Goal: Task Accomplishment & Management: Manage account settings

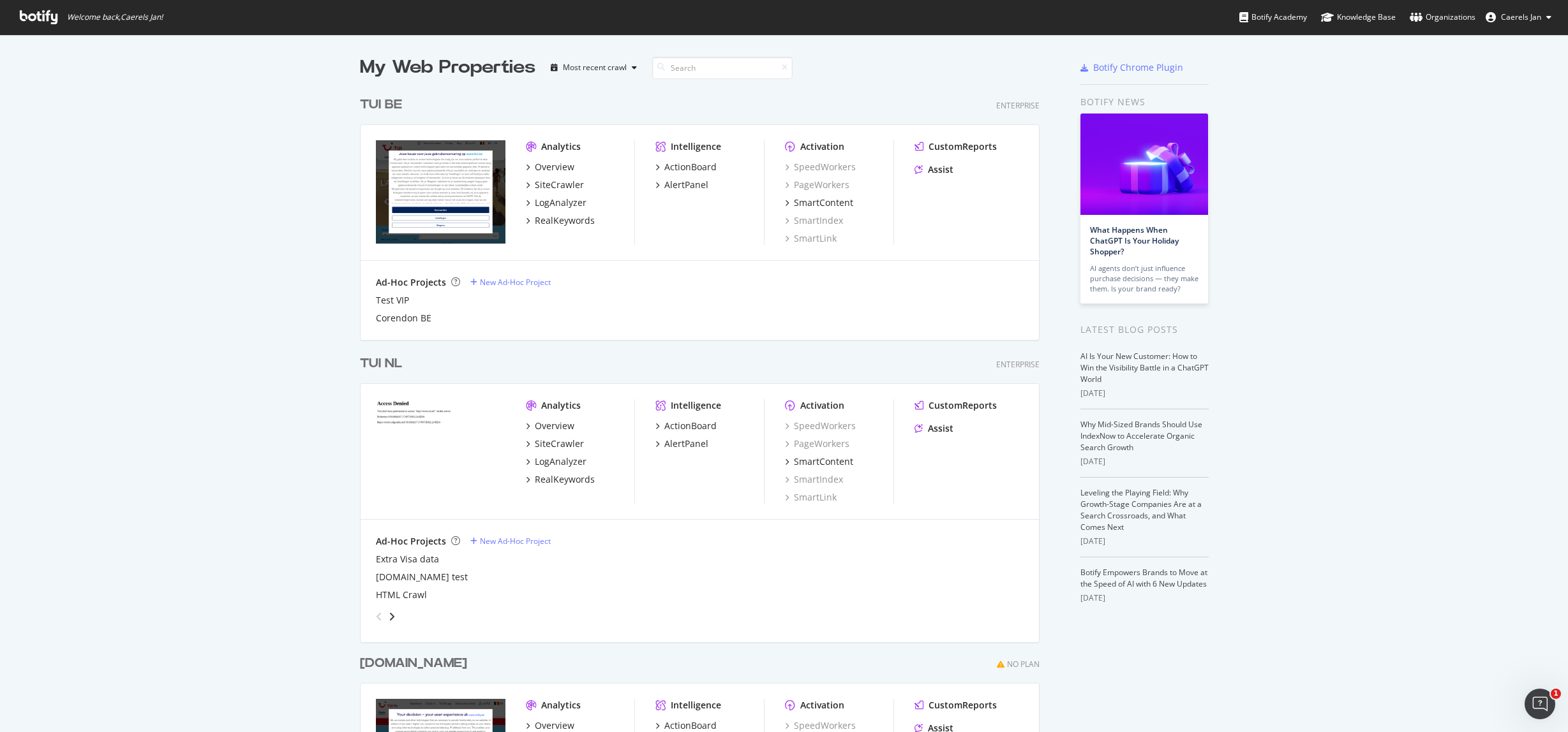
click at [1444, 8] on link "Organizations" at bounding box center [1443, 17] width 66 height 34
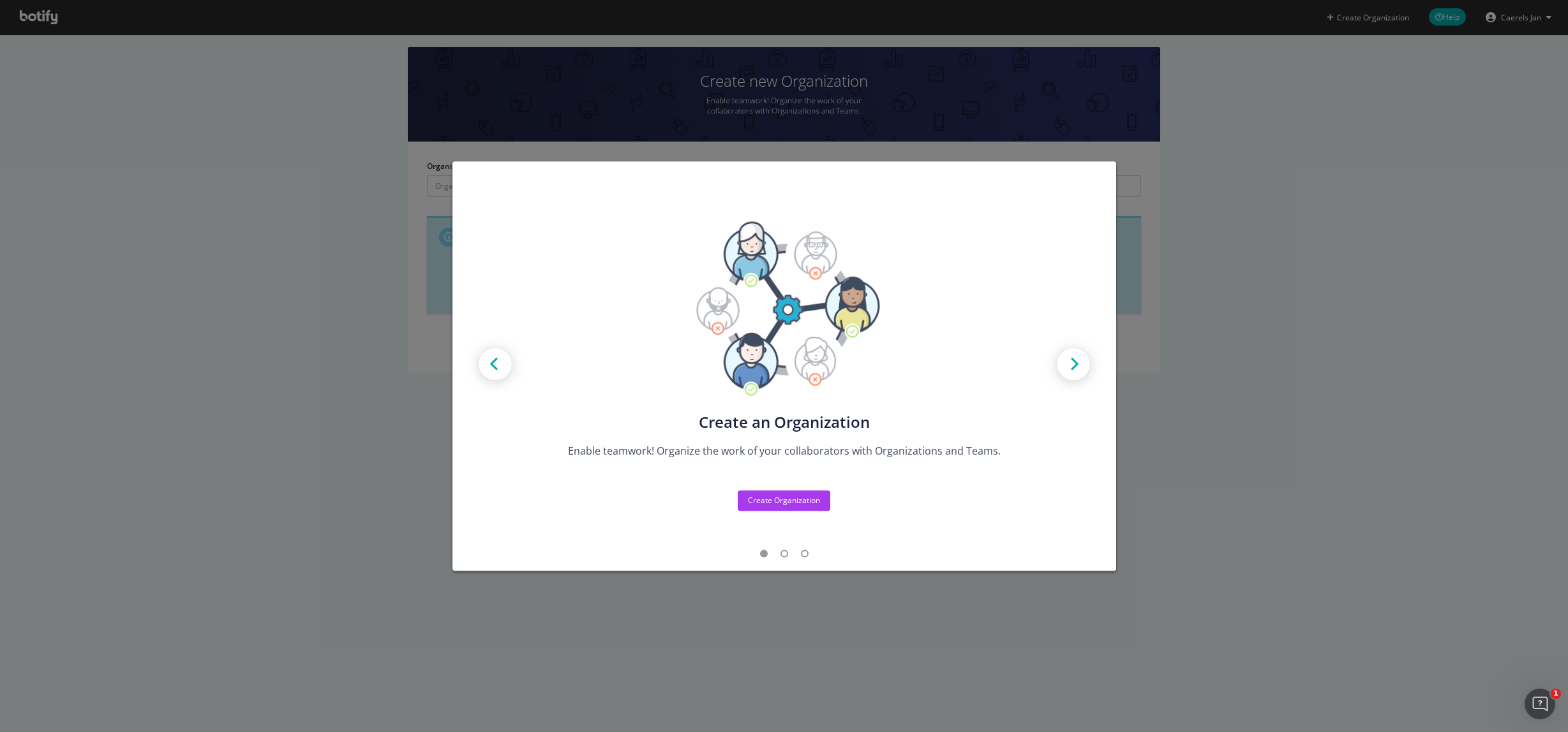
click at [1385, 332] on div "Create new Projects for your Teams Create the exact model that matches your Org…" at bounding box center [784, 366] width 1568 height 732
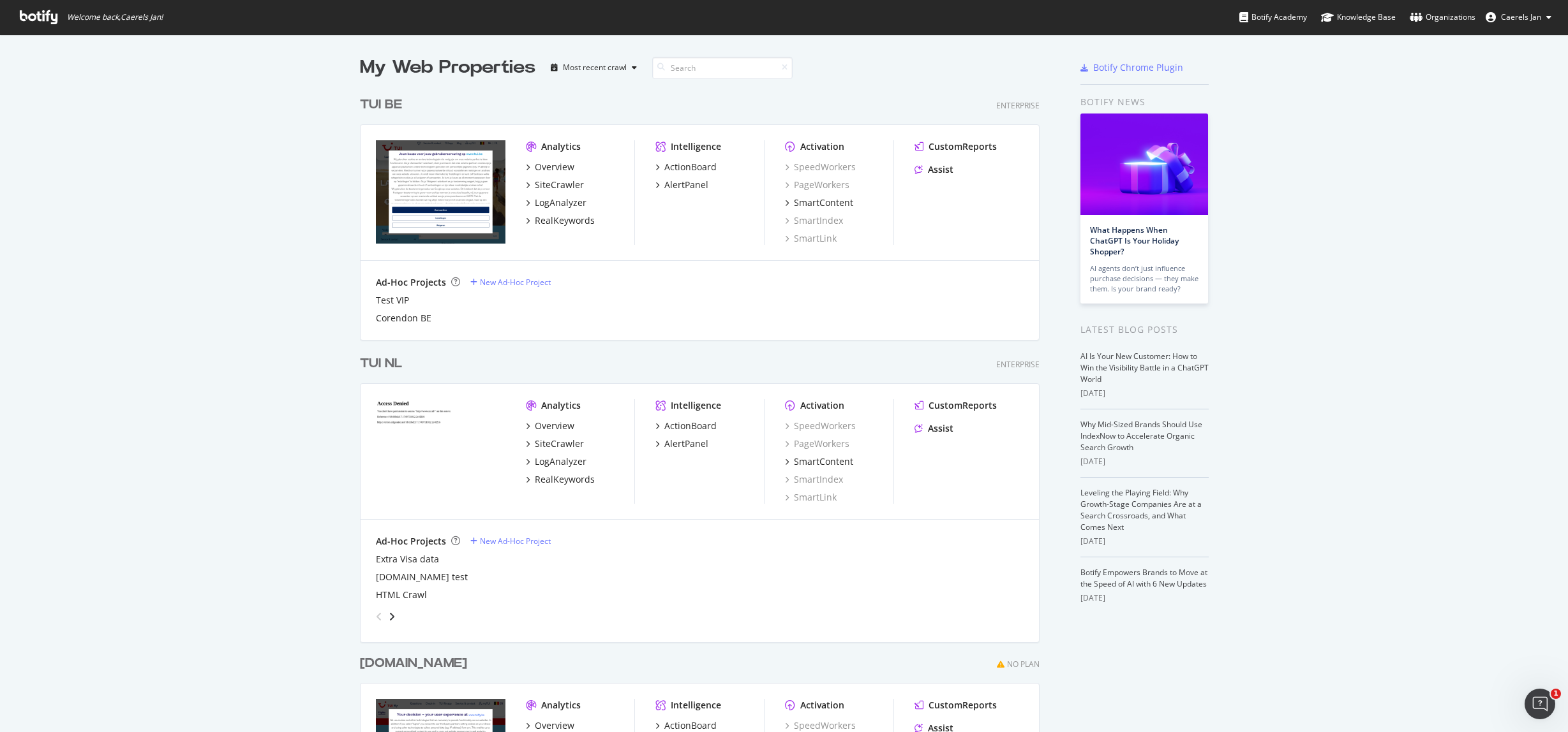
click at [367, 99] on div "TUI BE" at bounding box center [381, 105] width 42 height 18
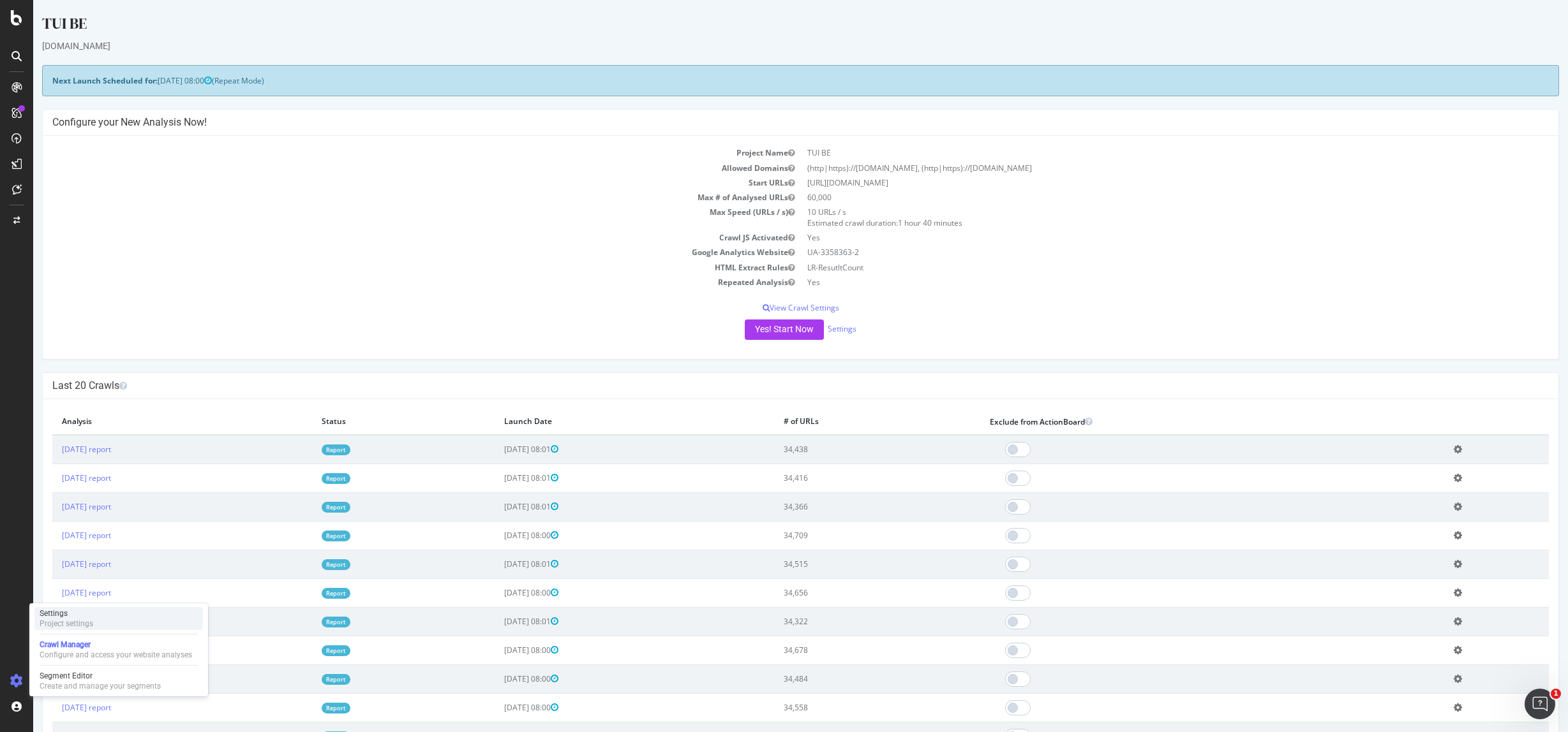
click at [62, 608] on div "Settings Project settings" at bounding box center [118, 619] width 168 height 23
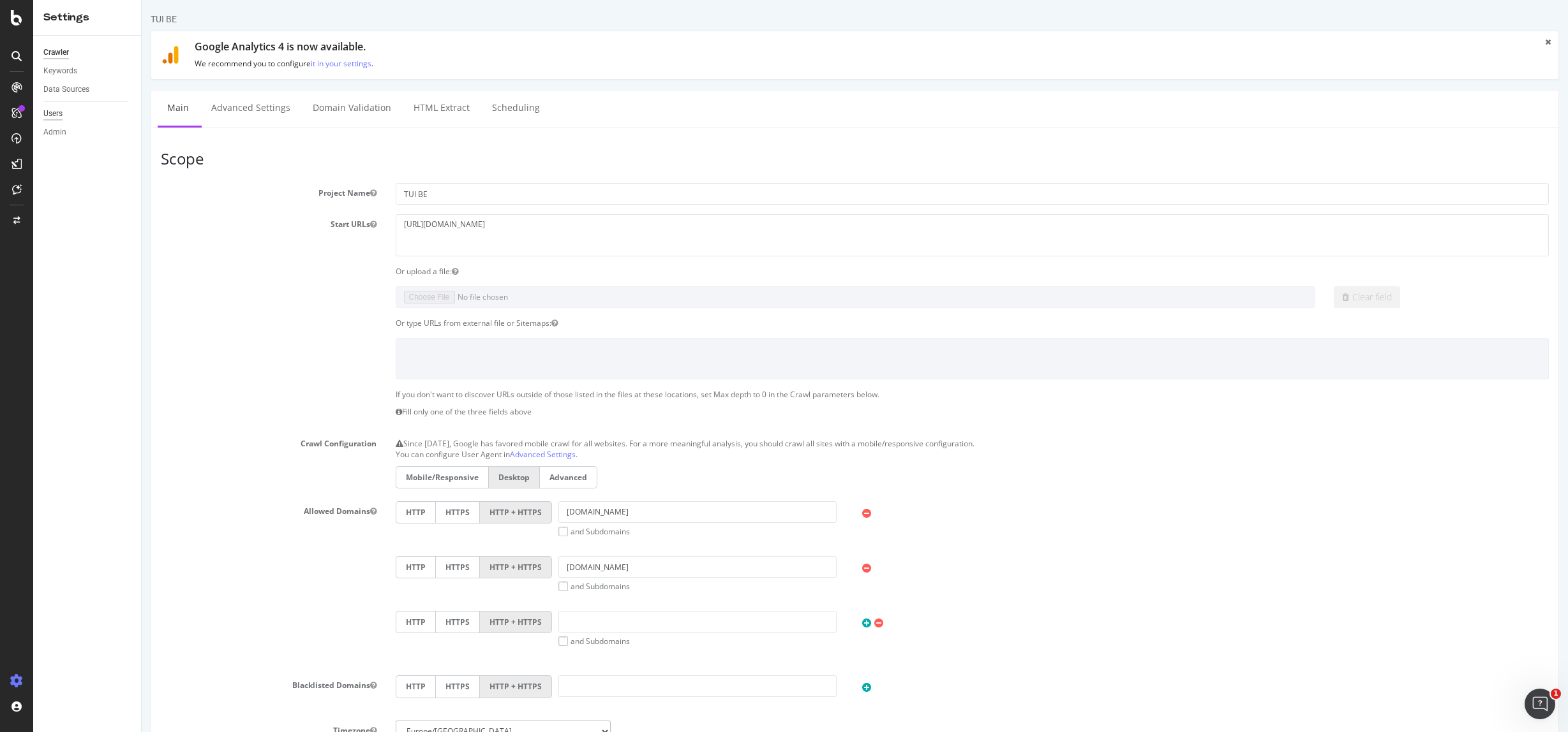
click at [55, 114] on div "Users" at bounding box center [53, 114] width 19 height 14
click at [287, 653] on div "Allowed Domains HTTP HTTPS HTTP + HTTPS www.tui.be and Subdomains User Agent: M…" at bounding box center [855, 584] width 1407 height 165
click at [72, 707] on div "Log Out" at bounding box center [73, 709] width 27 height 10
